Goal: Information Seeking & Learning: Learn about a topic

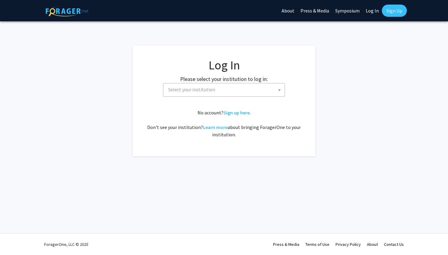
select select
click at [233, 94] on span "Select your institution" at bounding box center [225, 90] width 119 height 12
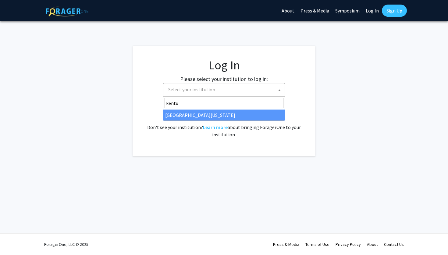
type input "kentu"
select select "13"
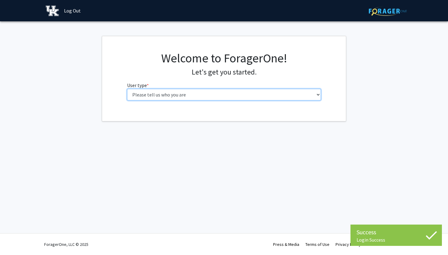
select select "1: undergrad"
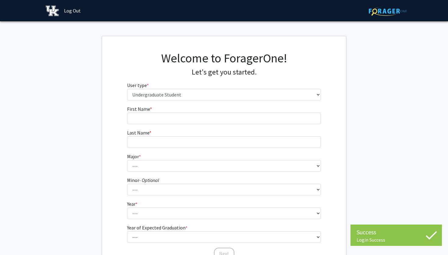
click at [273, 124] on form "First Name * required Last Name * required Major * required --- Accounting Aero…" at bounding box center [224, 179] width 194 height 149
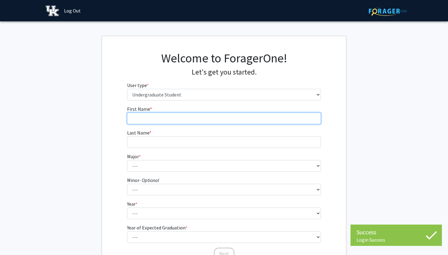
click at [273, 120] on input "First Name * required" at bounding box center [224, 119] width 194 height 12
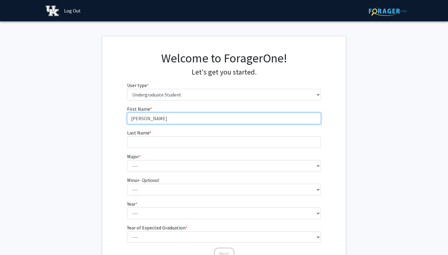
type input "[PERSON_NAME]"
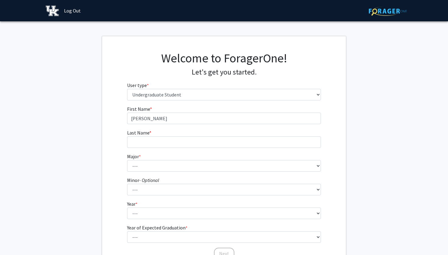
click at [251, 150] on form "First Name * required [PERSON_NAME] Last Name * required Major * required --- A…" at bounding box center [224, 179] width 194 height 149
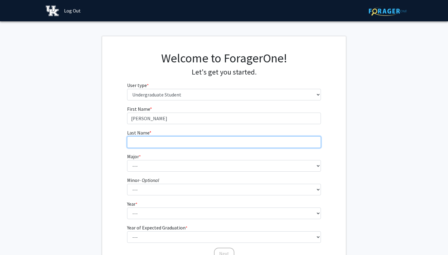
click at [247, 146] on input "Last Name * required" at bounding box center [224, 143] width 194 height 12
type input "[PERSON_NAME]"
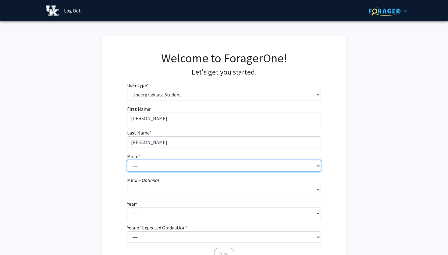
select select "102: 939"
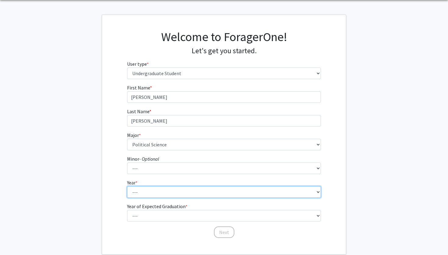
select select "2: sophomore"
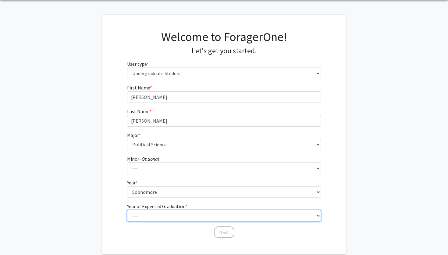
select select "4: 2028"
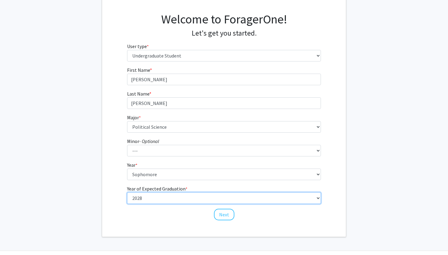
scroll to position [47, 0]
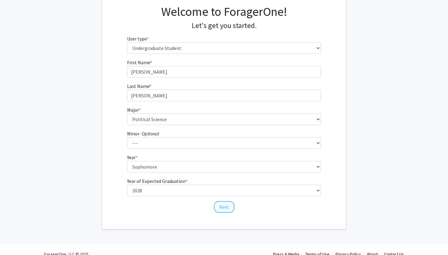
click at [227, 206] on button "Next" at bounding box center [224, 207] width 20 height 12
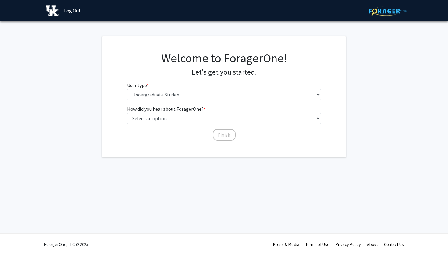
scroll to position [0, 0]
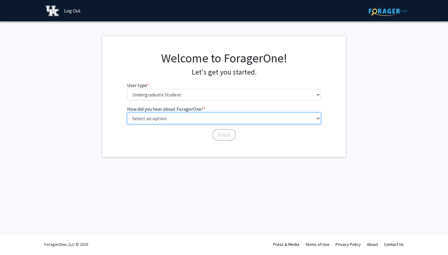
select select "3: university_website"
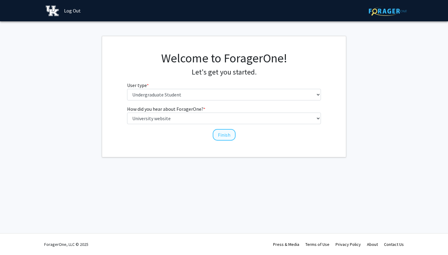
click at [228, 134] on button "Finish" at bounding box center [224, 135] width 23 height 12
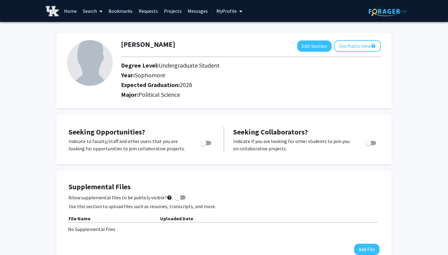
click at [202, 142] on span "Toggle" at bounding box center [203, 143] width 6 height 6
click at [203, 145] on input "Are you actively seeking opportunities?" at bounding box center [203, 145] width 0 height 0
checkbox input "true"
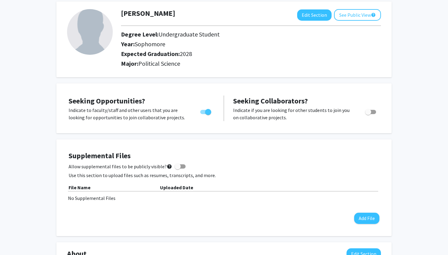
scroll to position [6, 0]
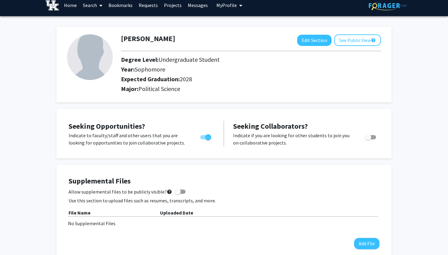
click at [67, 5] on link "Home" at bounding box center [70, 5] width 19 height 21
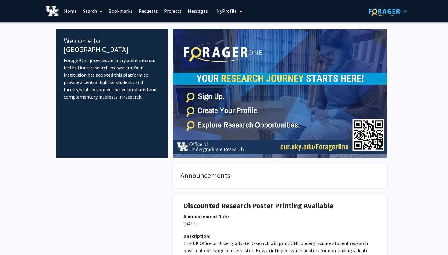
click at [92, 9] on link "Search" at bounding box center [93, 10] width 26 height 21
click at [97, 41] on span "Students" at bounding box center [98, 40] width 37 height 12
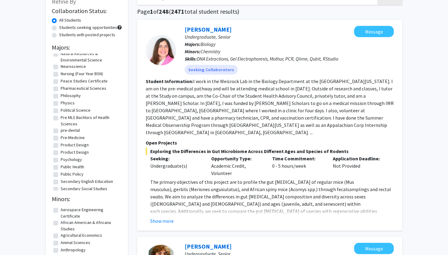
scroll to position [774, 0]
click at [61, 114] on label "Political Science" at bounding box center [76, 111] width 30 height 6
click at [61, 112] on input "Political Science" at bounding box center [63, 110] width 4 height 4
checkbox input "true"
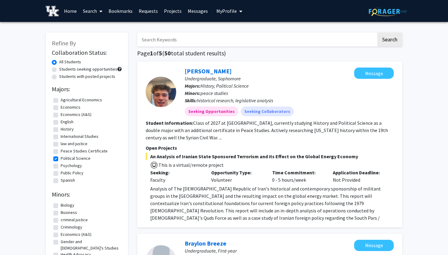
click at [94, 10] on link "Search" at bounding box center [93, 10] width 26 height 21
click at [119, 11] on link "Bookmarks" at bounding box center [120, 10] width 30 height 21
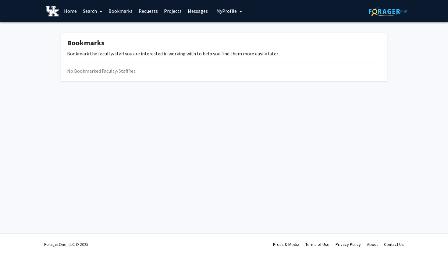
click at [150, 10] on link "Requests" at bounding box center [148, 10] width 25 height 21
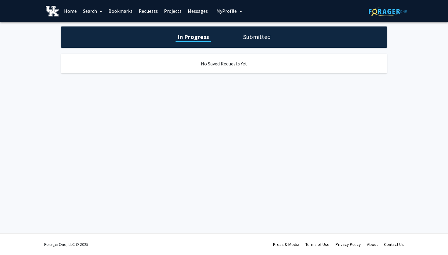
click at [174, 12] on link "Projects" at bounding box center [173, 10] width 24 height 21
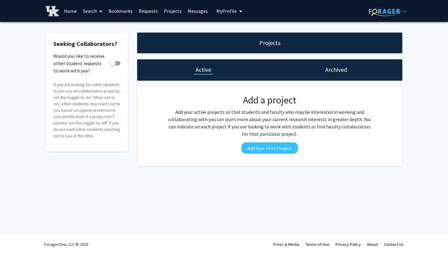
click at [195, 11] on link "Messages" at bounding box center [198, 10] width 26 height 21
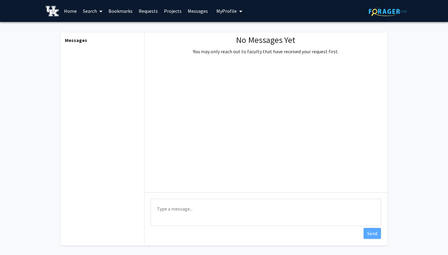
click at [224, 13] on span "My Profile" at bounding box center [226, 11] width 20 height 6
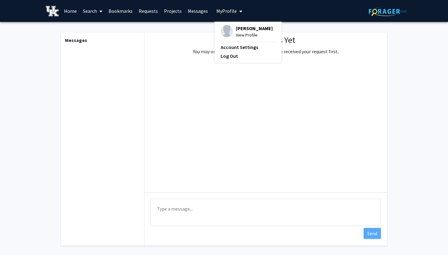
click at [78, 9] on link "Home" at bounding box center [70, 10] width 19 height 21
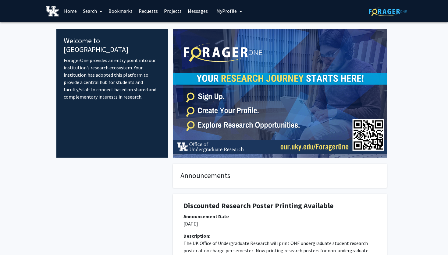
click at [98, 11] on span at bounding box center [99, 11] width 5 height 21
click at [105, 26] on span "Faculty/Staff" at bounding box center [102, 28] width 45 height 12
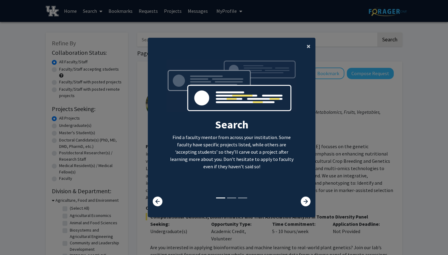
click at [312, 46] on button "×" at bounding box center [309, 46] width 14 height 17
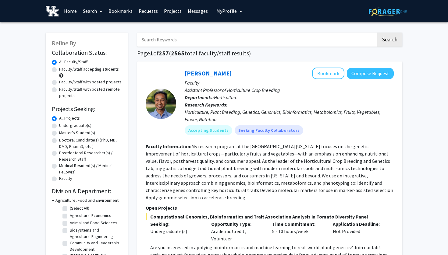
click at [74, 127] on label "Undergraduate(s)" at bounding box center [75, 126] width 32 height 6
click at [63, 126] on input "Undergraduate(s)" at bounding box center [61, 125] width 4 height 4
radio input "true"
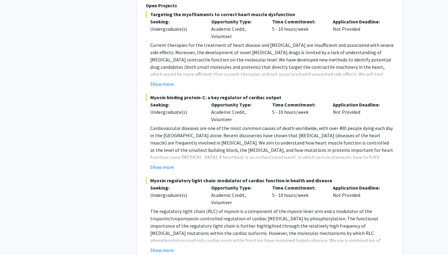
scroll to position [3206, 0]
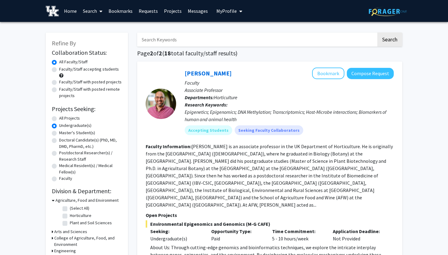
click at [66, 232] on h3 "Arts and Sciences" at bounding box center [70, 232] width 33 height 6
click at [57, 12] on img at bounding box center [52, 11] width 13 height 11
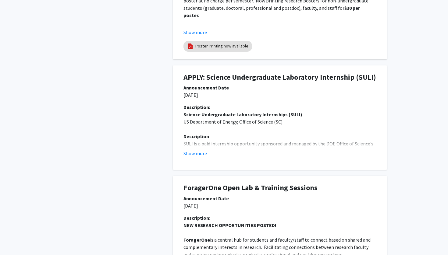
scroll to position [251, 0]
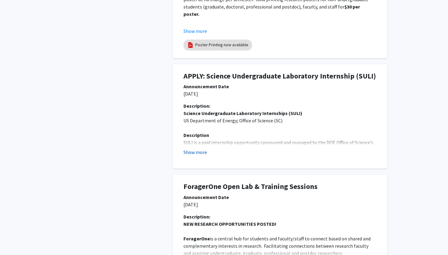
click at [205, 151] on button "Show more" at bounding box center [194, 152] width 23 height 7
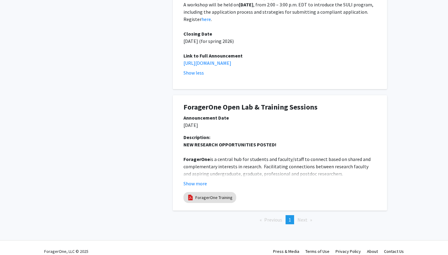
scroll to position [572, 0]
click at [196, 180] on button "Show more" at bounding box center [194, 183] width 23 height 7
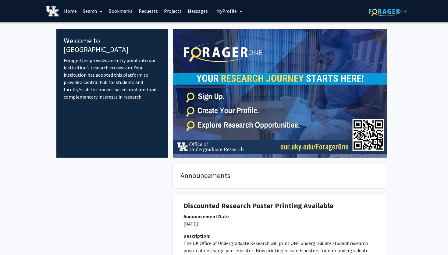
scroll to position [0, 0]
click at [87, 10] on link "Search" at bounding box center [93, 10] width 26 height 21
click at [100, 30] on span "Faculty/Staff" at bounding box center [102, 28] width 45 height 12
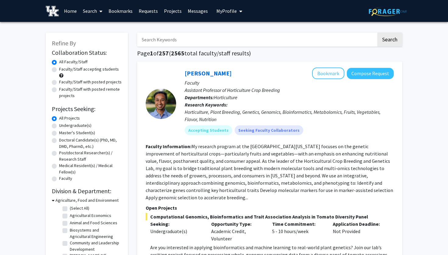
click at [83, 83] on label "Faculty/Staff with posted projects" at bounding box center [90, 82] width 62 height 6
click at [63, 83] on input "Faculty/Staff with posted projects" at bounding box center [61, 81] width 4 height 4
radio input "true"
click at [78, 126] on label "Undergraduate(s)" at bounding box center [75, 126] width 32 height 6
click at [63, 126] on input "Undergraduate(s)" at bounding box center [61, 125] width 4 height 4
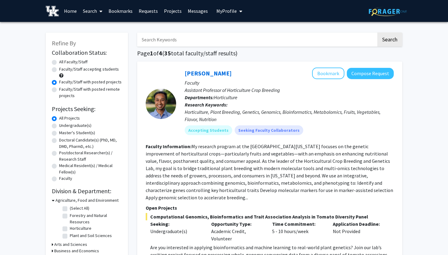
radio input "true"
